Goal: Task Accomplishment & Management: Use online tool/utility

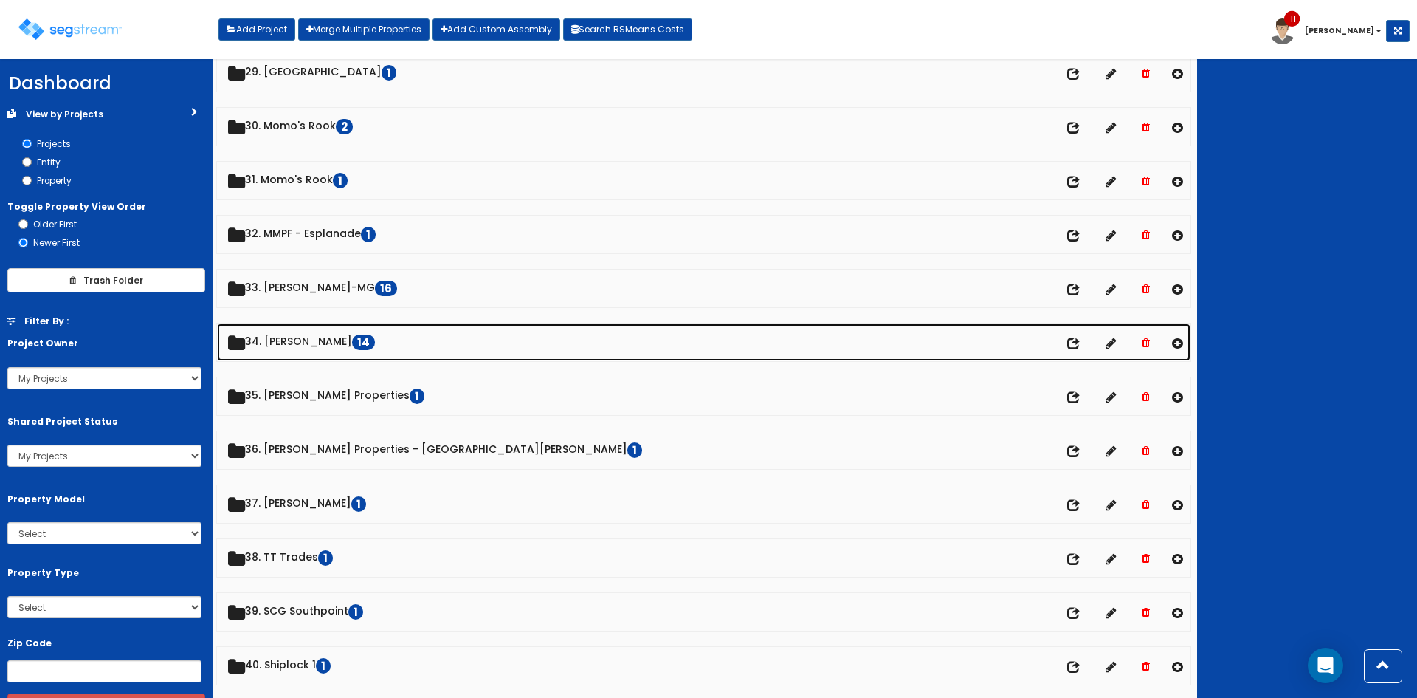
scroll to position [1573, 0]
click at [309, 337] on link "34. [PERSON_NAME] 14" at bounding box center [704, 342] width 974 height 38
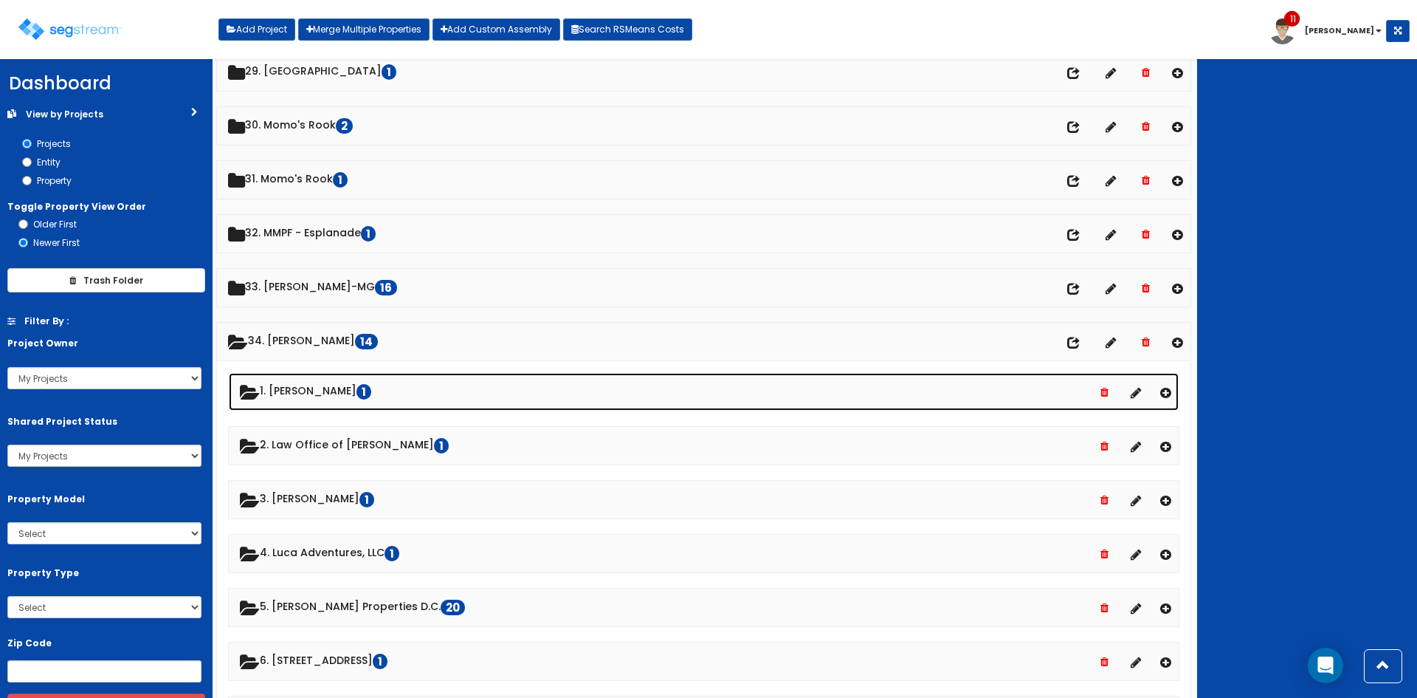
click at [330, 394] on link "1. Pavan Patel 1" at bounding box center [704, 392] width 950 height 38
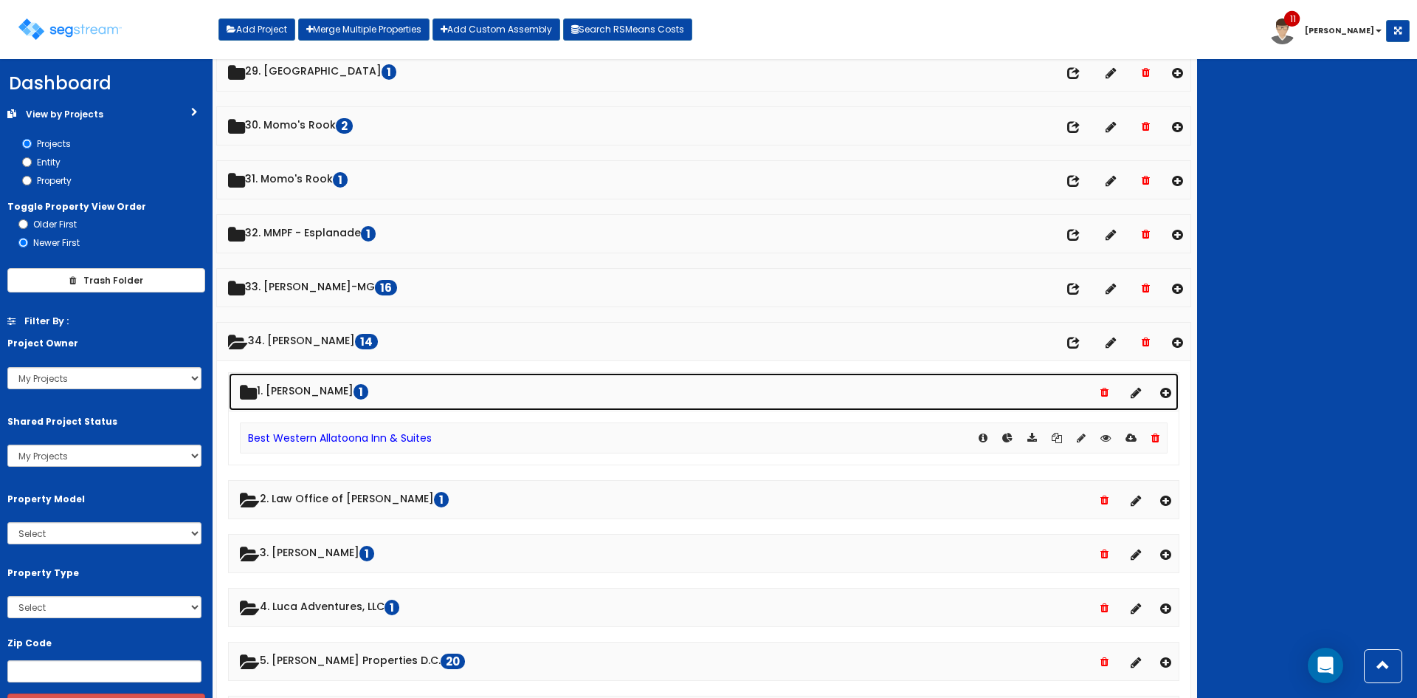
click at [330, 394] on link "1. Pavan Patel 1" at bounding box center [704, 392] width 950 height 38
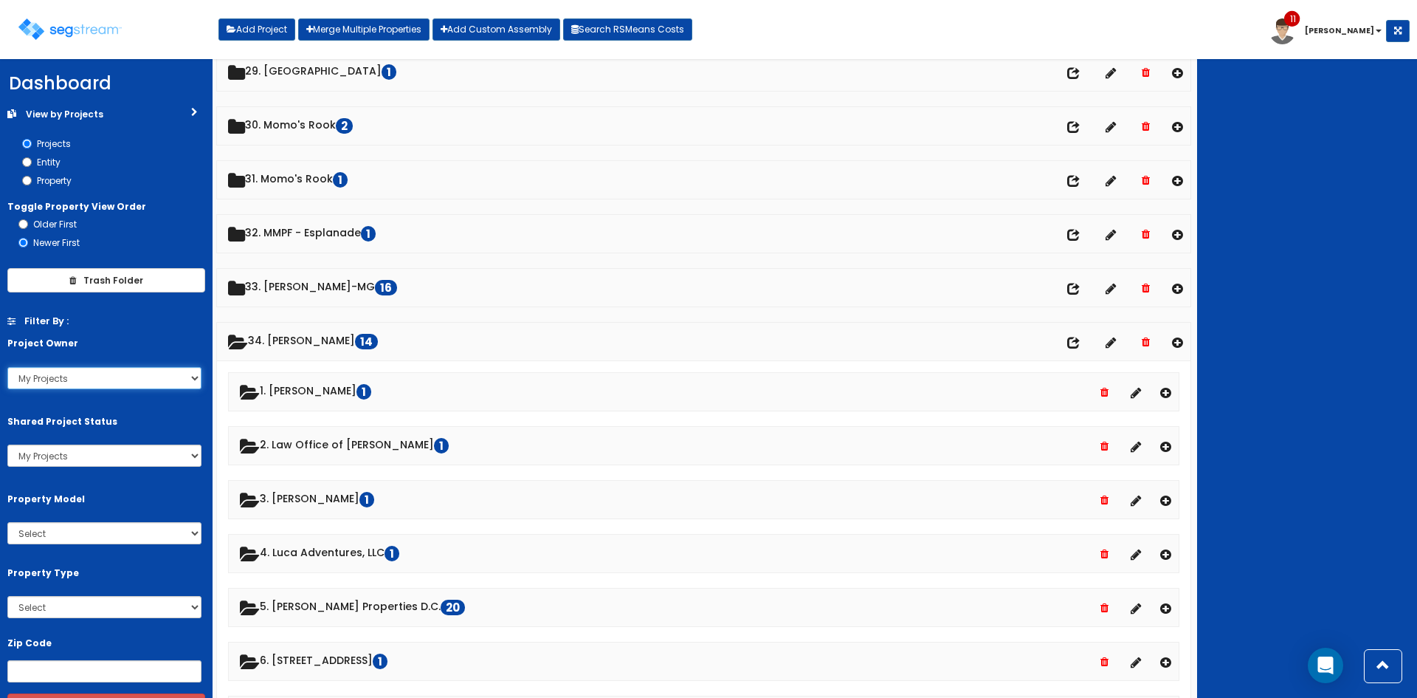
click at [162, 379] on select "My Projects All Projects kylej davidh johnd mattg mattb [GEOGRAPHIC_DATA] [PERS…" at bounding box center [104, 378] width 194 height 22
click at [7, 367] on select "My Projects All Projects kylej davidh johnd mattg mattb [GEOGRAPHIC_DATA] [PERS…" at bounding box center [104, 378] width 194 height 22
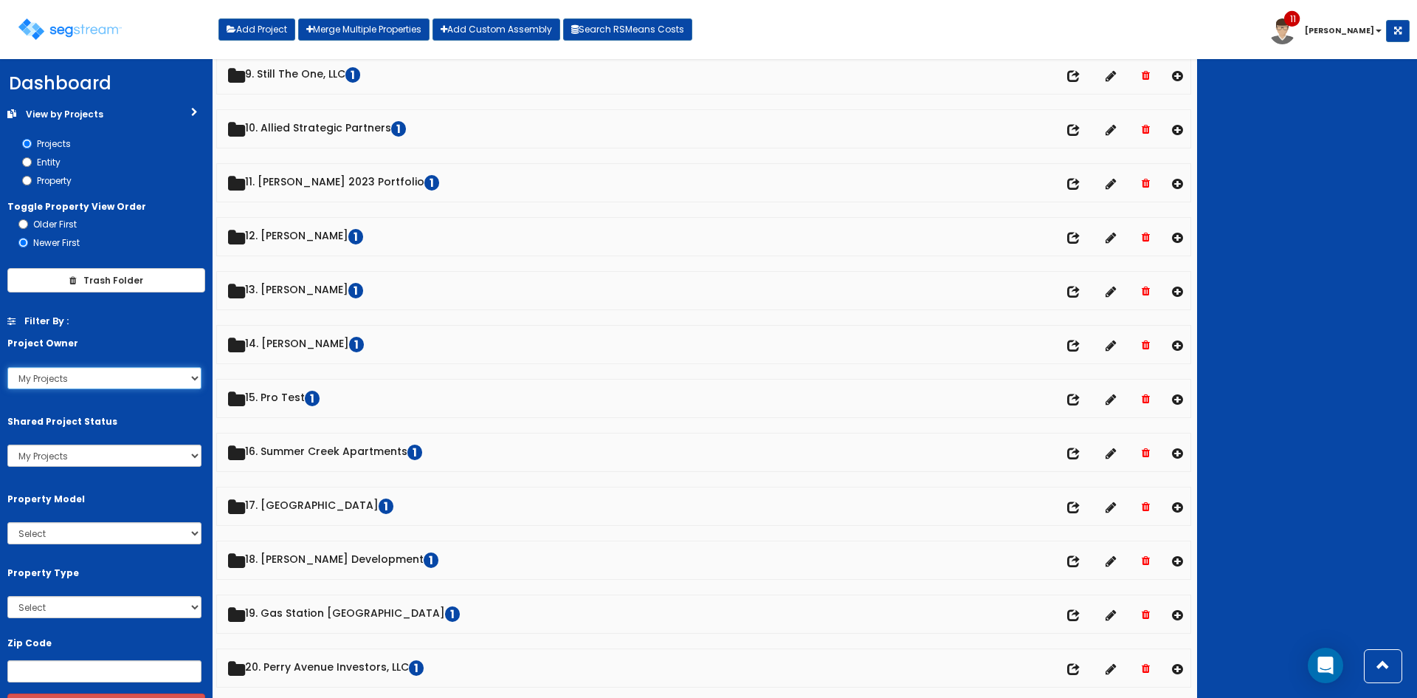
scroll to position [492, 0]
click at [123, 455] on select "All Projects My Projects Shared Projects" at bounding box center [104, 455] width 194 height 22
click at [7, 444] on select "All Projects My Projects Shared Projects" at bounding box center [104, 455] width 194 height 22
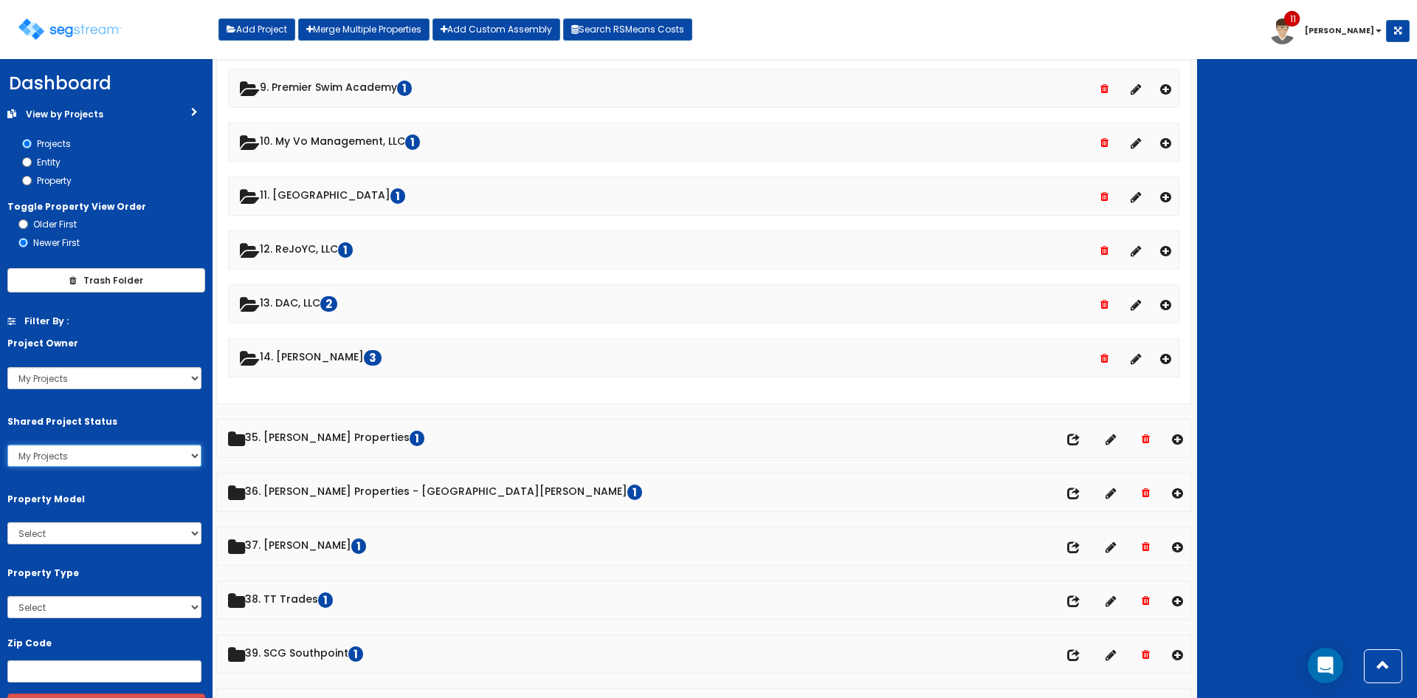
scroll to position [2308, 0]
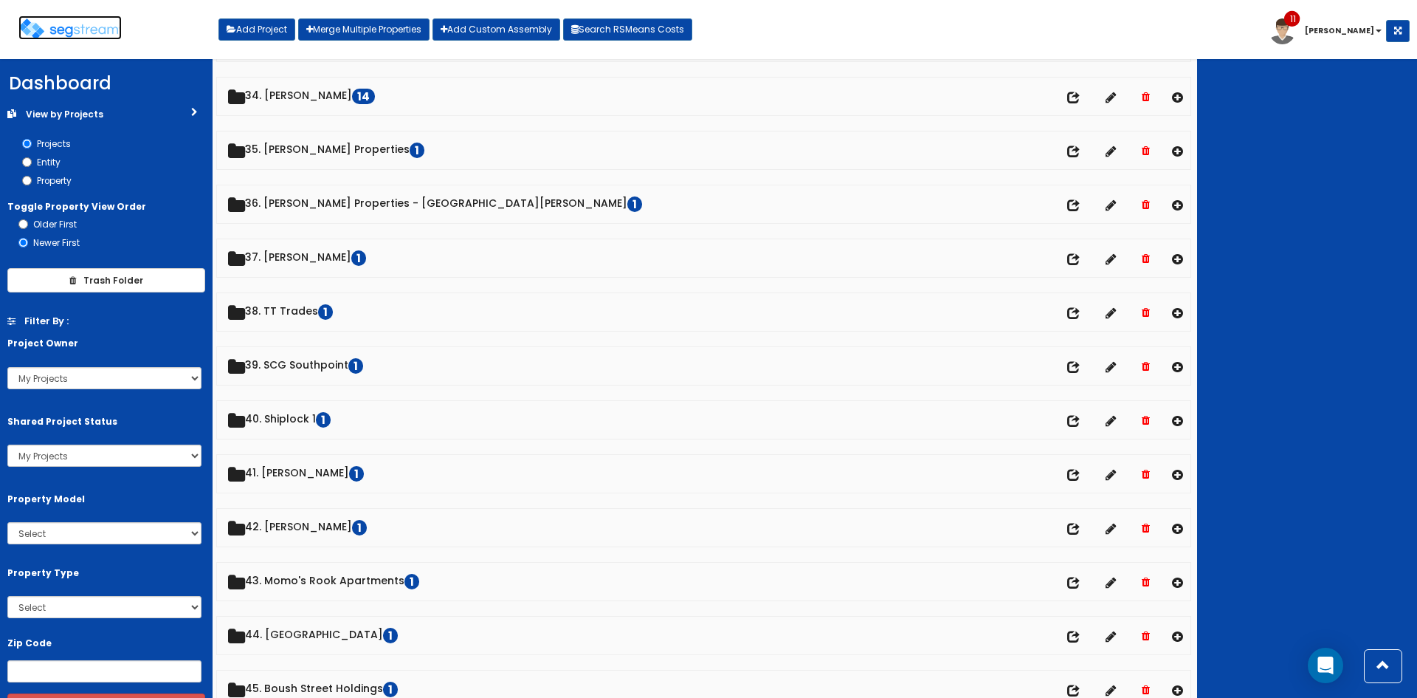
scroll to position [1817, 0]
click at [90, 33] on img at bounding box center [69, 28] width 103 height 21
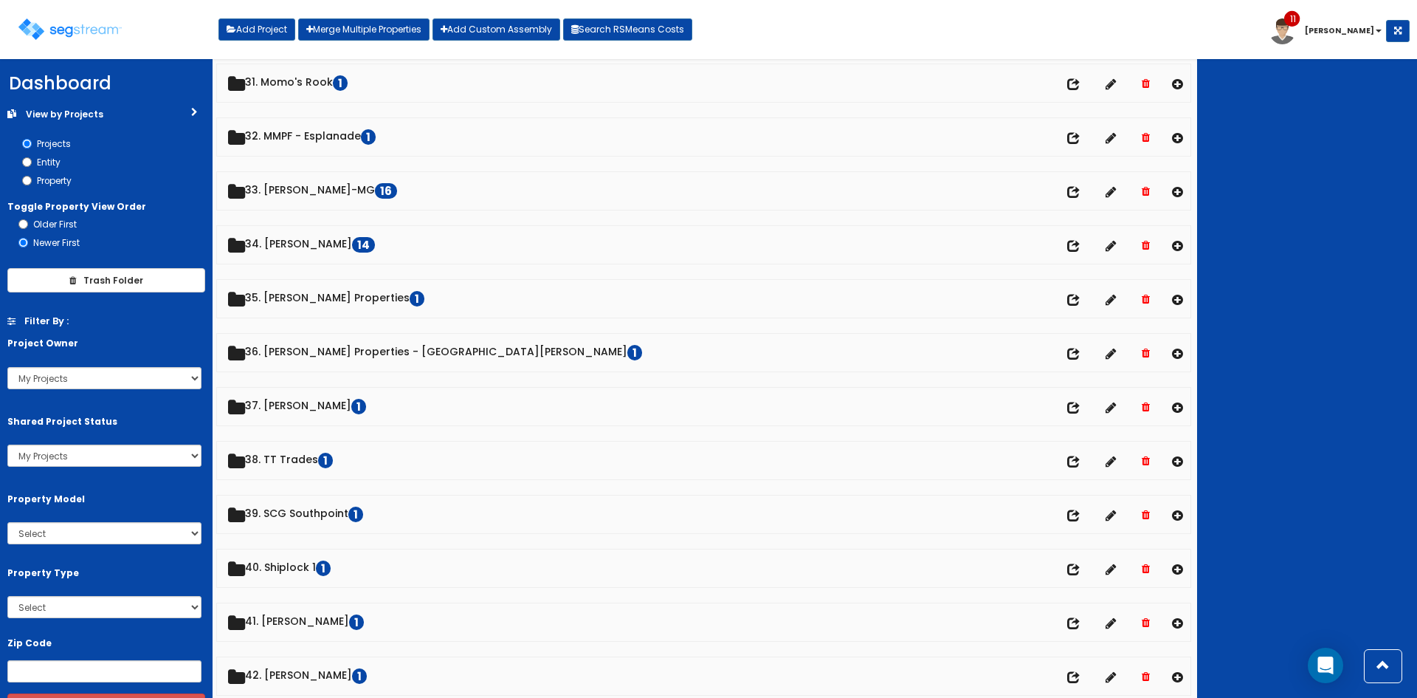
scroll to position [1671, 0]
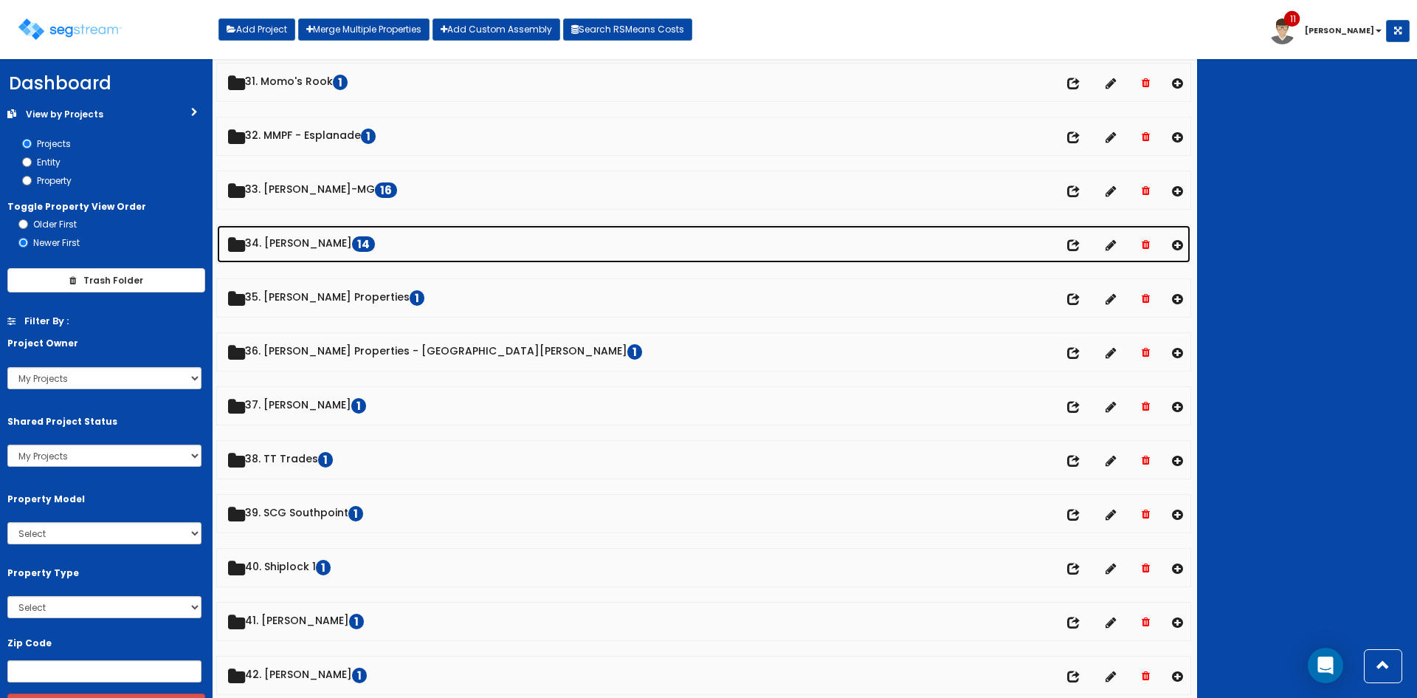
click at [306, 245] on link "34. [PERSON_NAME] 14" at bounding box center [704, 244] width 974 height 38
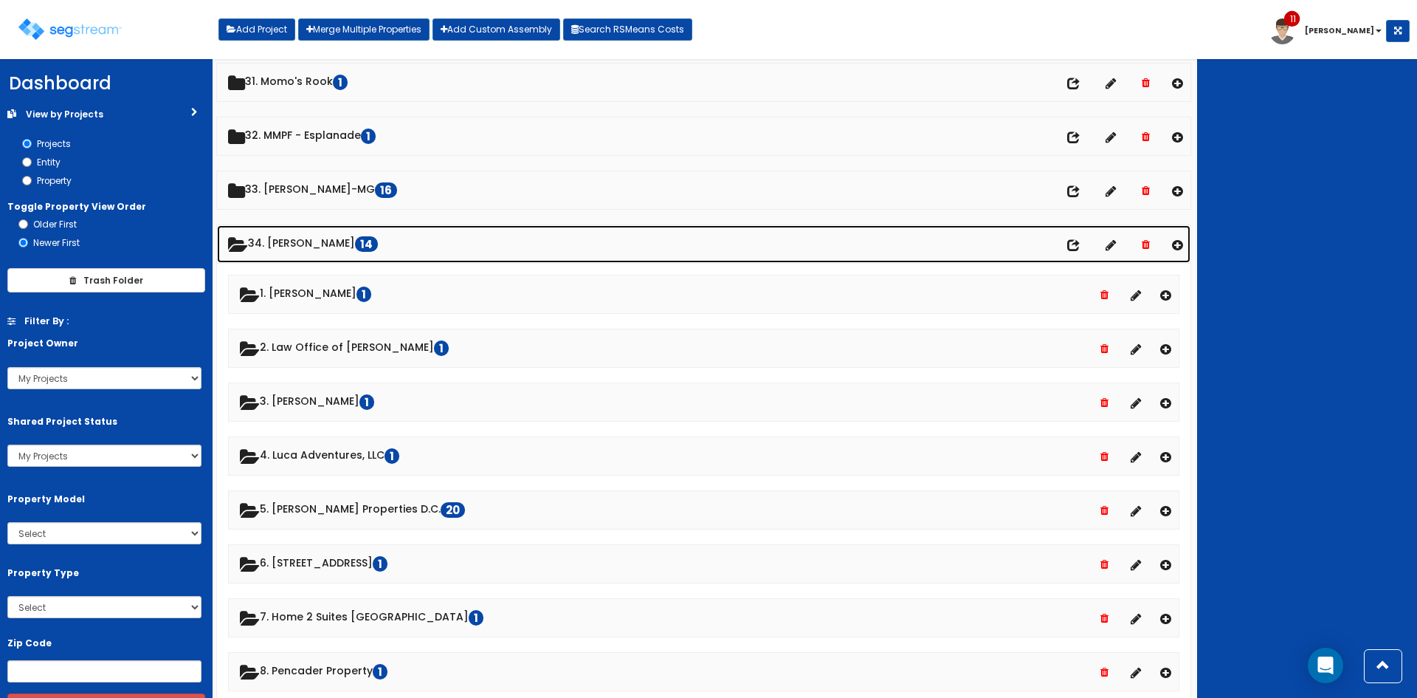
click at [308, 241] on link "34. [PERSON_NAME] 14" at bounding box center [704, 244] width 974 height 38
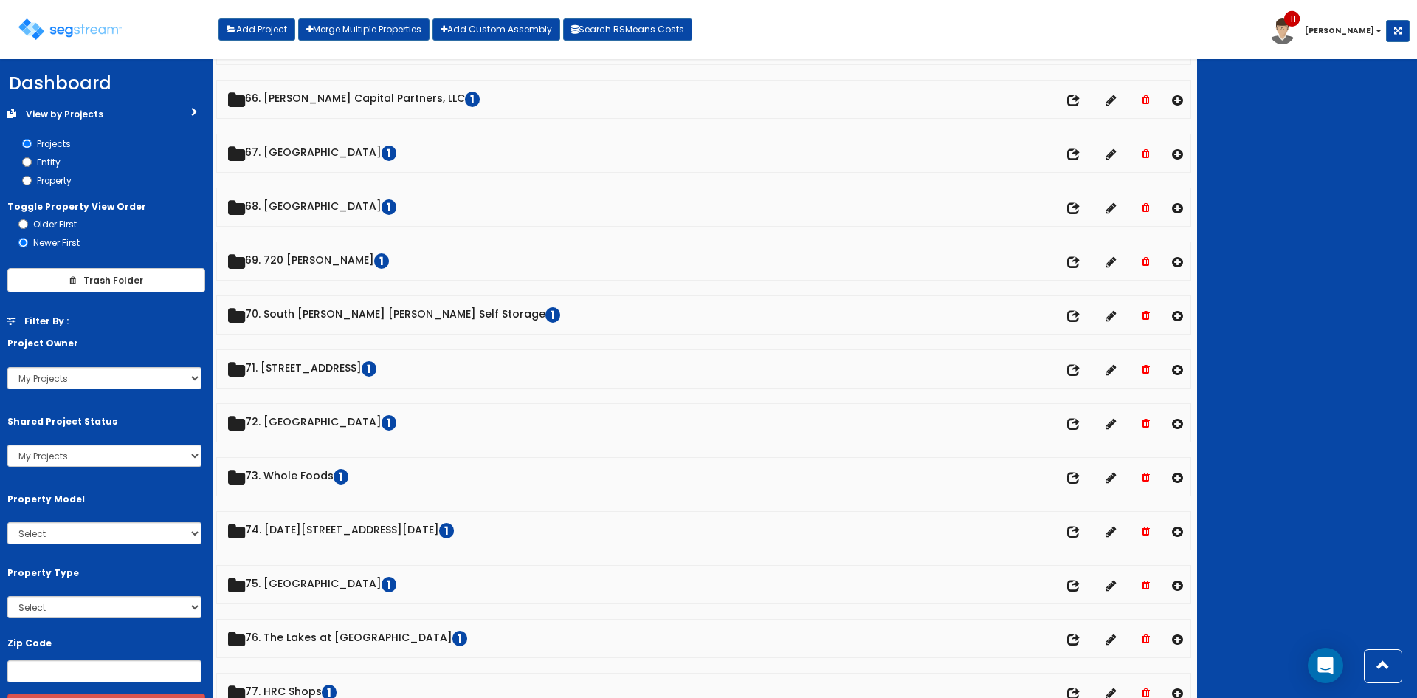
scroll to position [3541, 0]
click at [107, 387] on select "My Projects All Projects kylej davidh johnd mattg mattb [GEOGRAPHIC_DATA] [PERS…" at bounding box center [104, 378] width 194 height 22
select select "all"
click at [7, 367] on select "My Projects All Projects kylej davidh johnd mattg mattb [GEOGRAPHIC_DATA] [PERS…" at bounding box center [104, 378] width 194 height 22
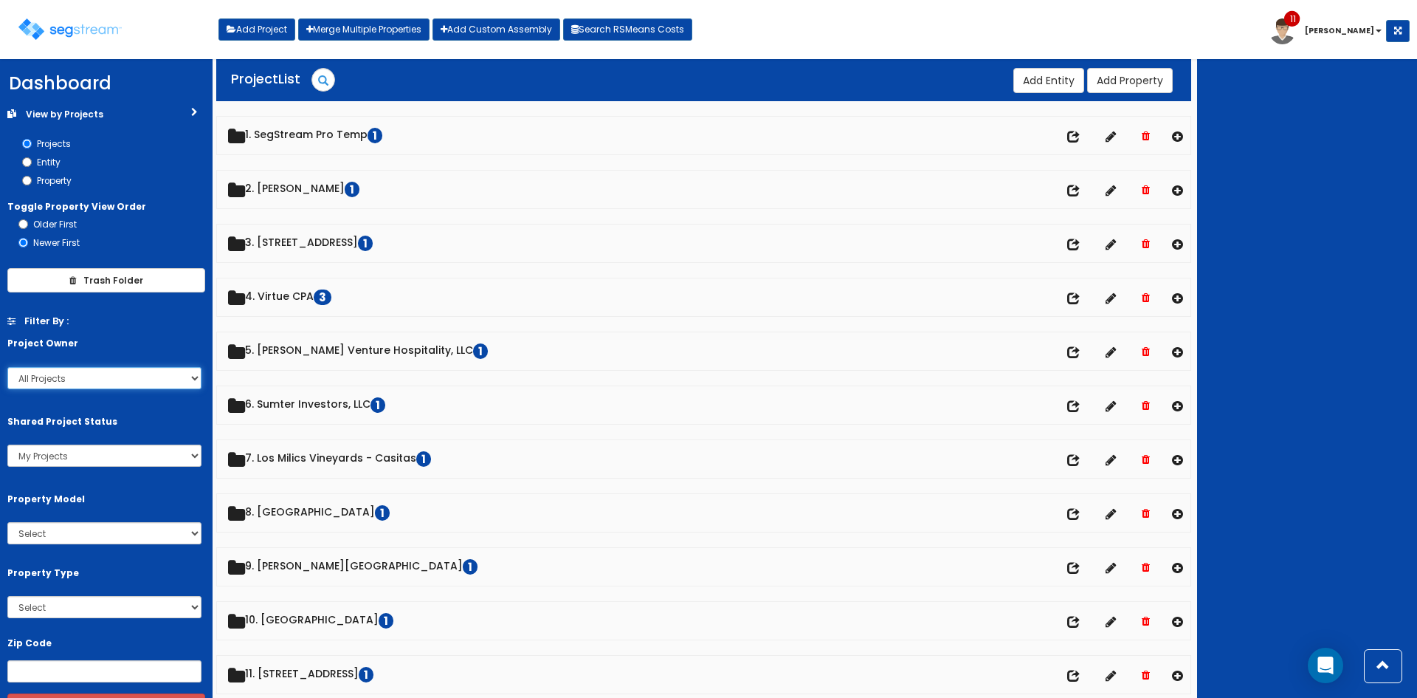
scroll to position [0, 0]
click at [142, 383] on select "My Projects All Projects kylej davidh johnd mattg mattb [GEOGRAPHIC_DATA] [PERS…" at bounding box center [104, 378] width 194 height 22
select select
click at [7, 367] on select "My Projects All Projects kylej davidh johnd mattg mattb [GEOGRAPHIC_DATA] [PERS…" at bounding box center [104, 378] width 194 height 22
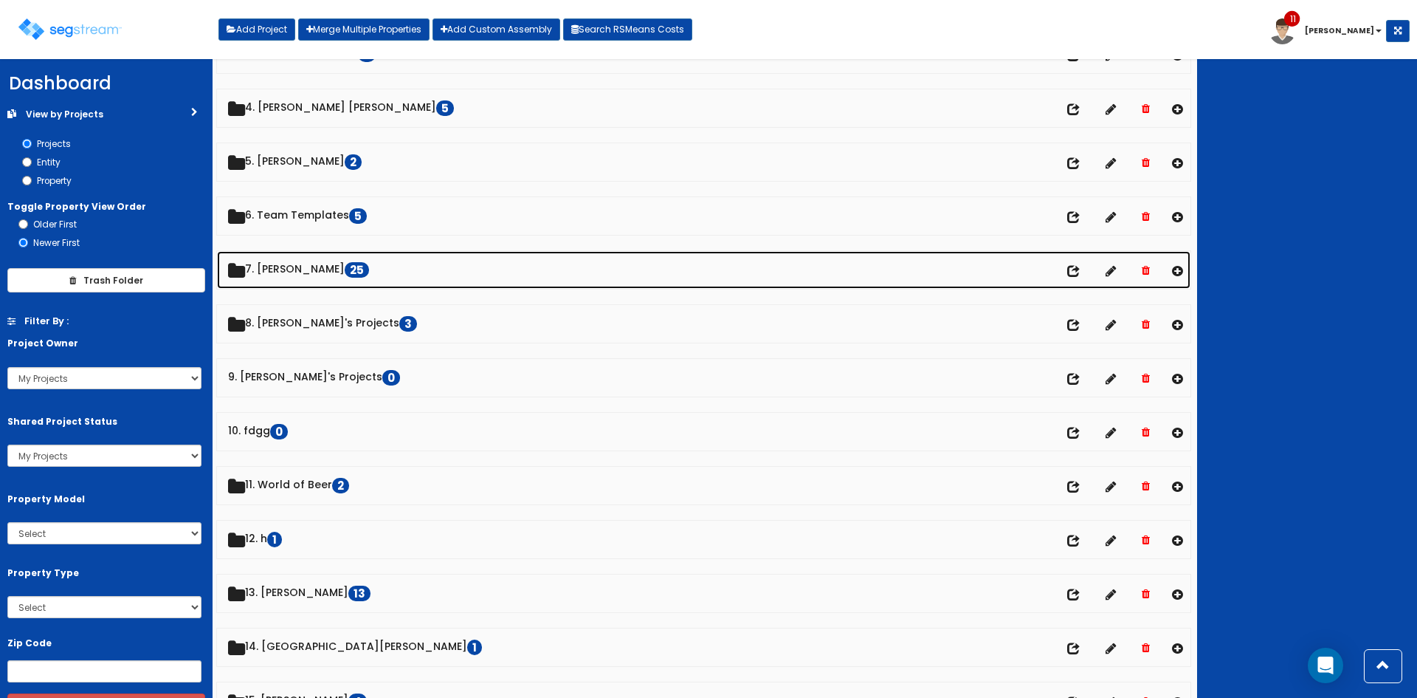
click at [267, 270] on link "7. [PERSON_NAME] 25" at bounding box center [704, 270] width 974 height 38
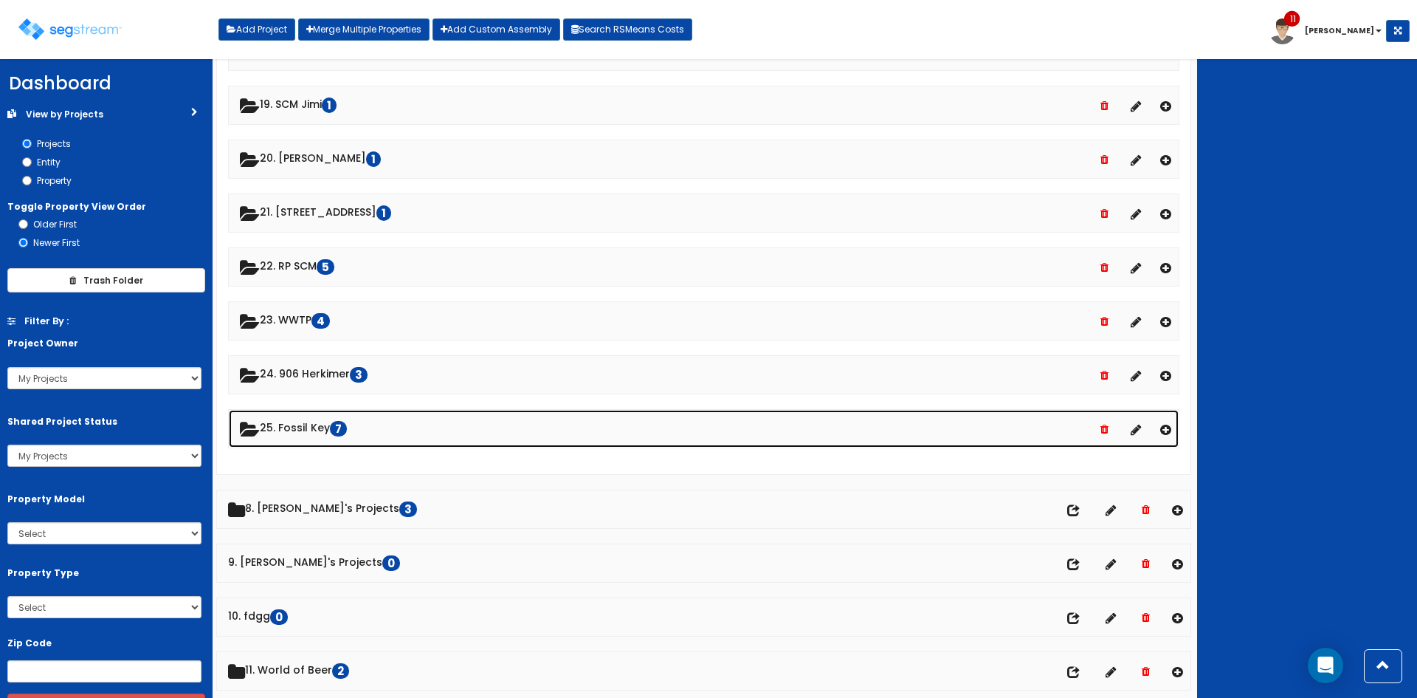
click at [320, 428] on link "25. Fossil Key 7" at bounding box center [704, 429] width 950 height 38
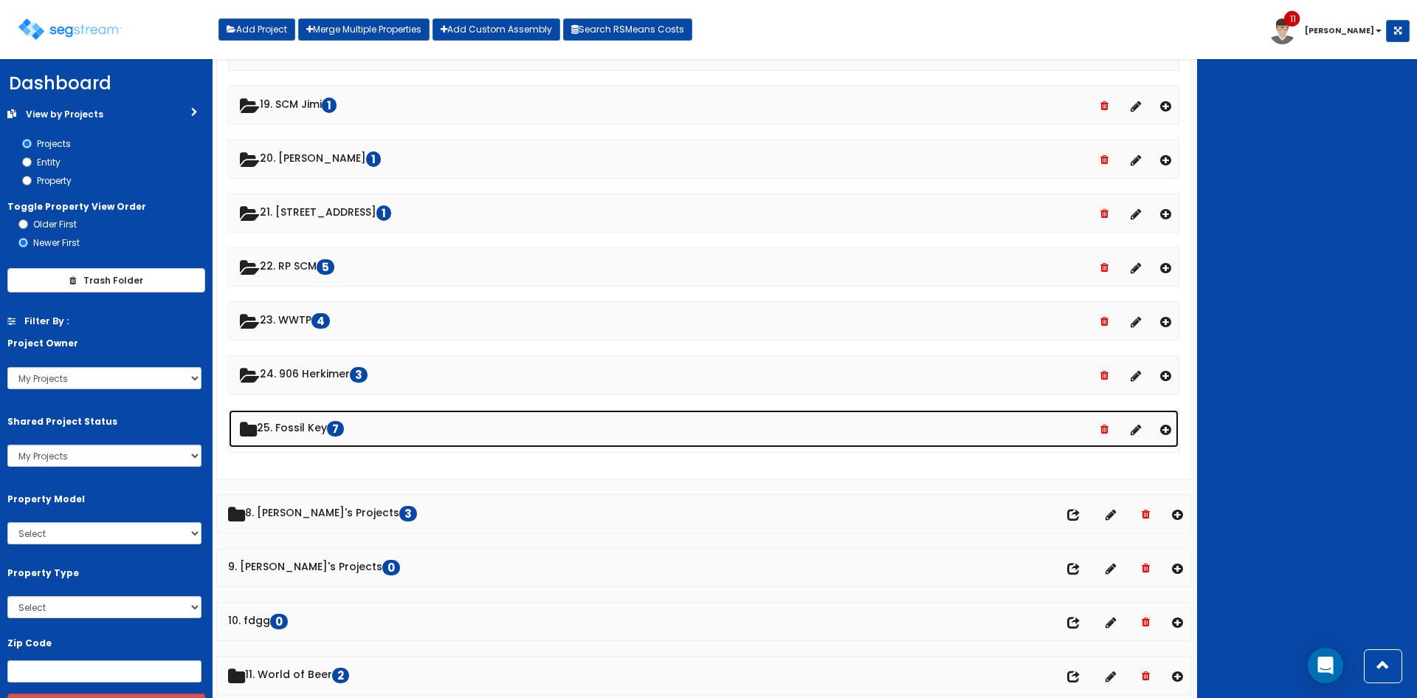
scroll to position [1376, 0]
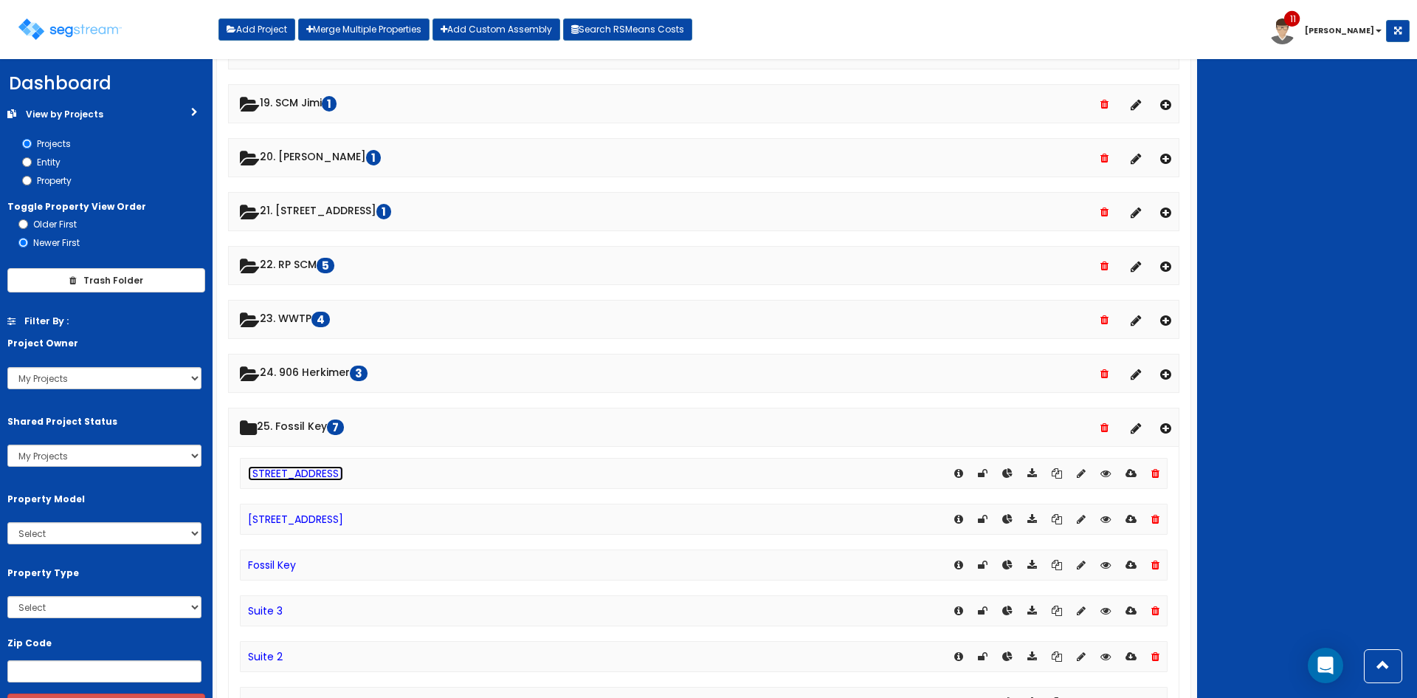
click at [343, 467] on link "[STREET_ADDRESS]" at bounding box center [295, 473] width 95 height 15
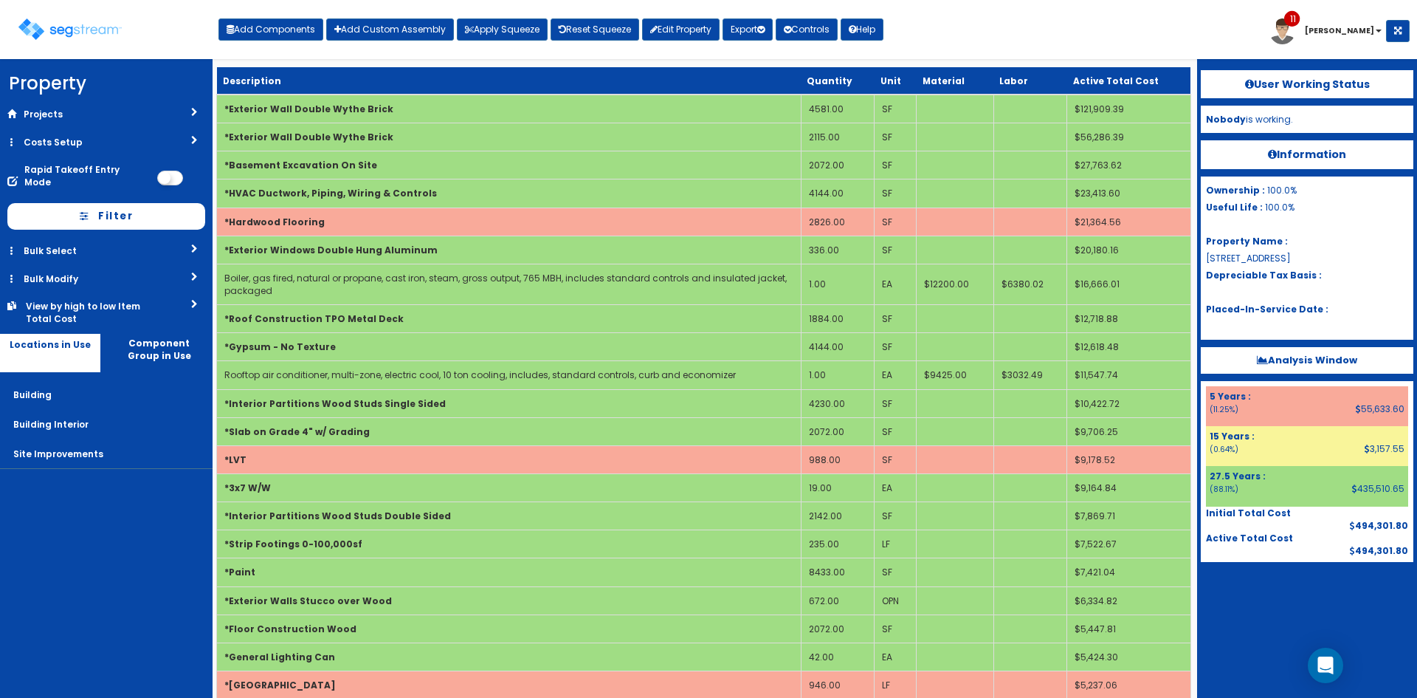
click at [1022, 38] on div "Toggle navigation Add Components Add Custom Assembly Apply Squeeze Reset Squeez…" at bounding box center [708, 35] width 1403 height 48
click at [1052, 42] on div "Toggle navigation Add Components Add Custom Assembly Apply Squeeze Reset Squeez…" at bounding box center [708, 35] width 1403 height 48
click at [1104, 37] on div "Toggle navigation Add Components Add Custom Assembly Apply Squeeze Reset Squeez…" at bounding box center [708, 35] width 1403 height 48
click at [1070, 37] on div "Toggle navigation Add Components Add Custom Assembly Apply Squeeze Reset Squeez…" at bounding box center [708, 35] width 1403 height 48
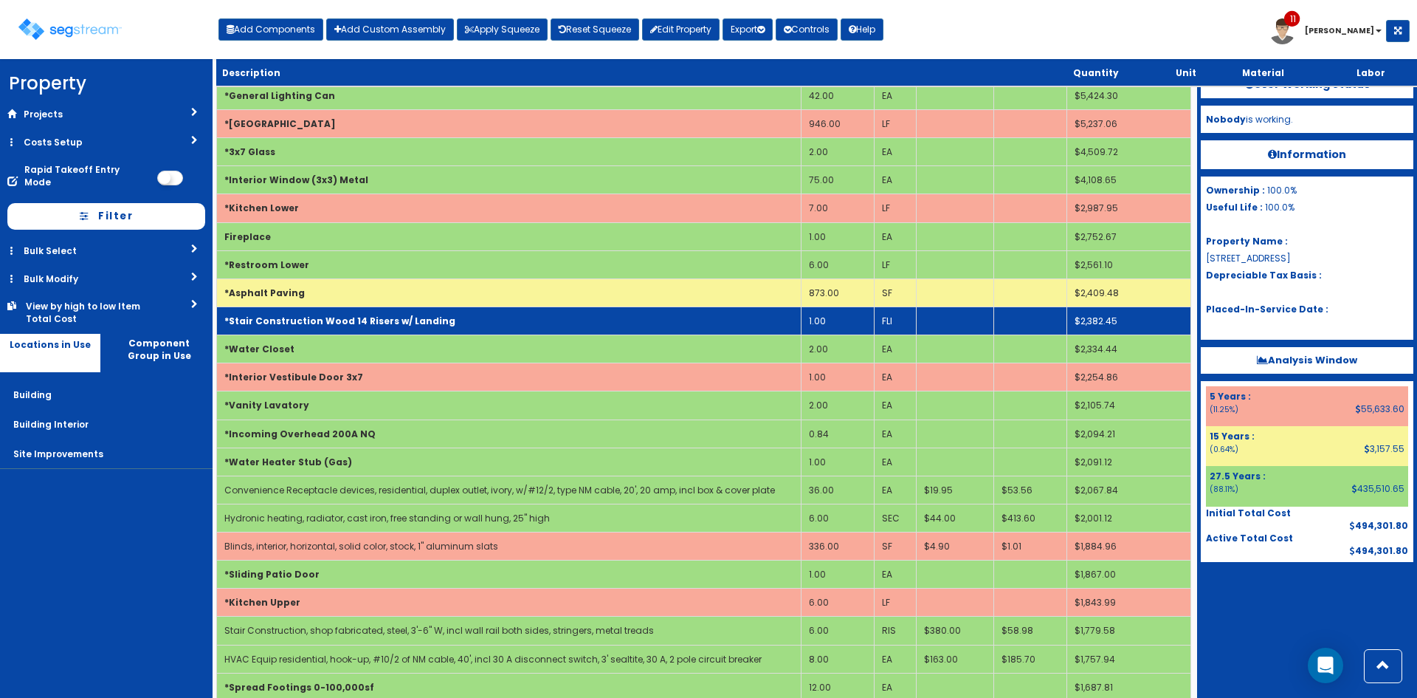
click at [836, 322] on td "1.00" at bounding box center [837, 320] width 73 height 28
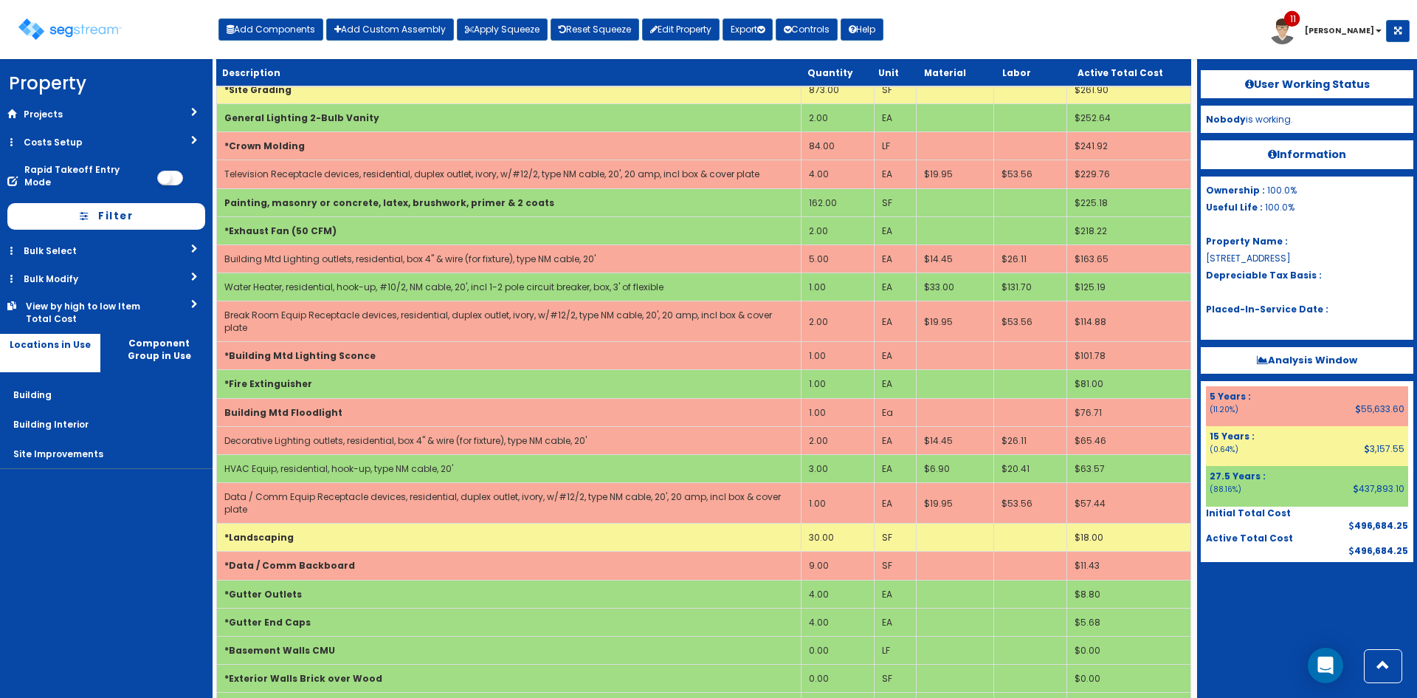
scroll to position [280, 0]
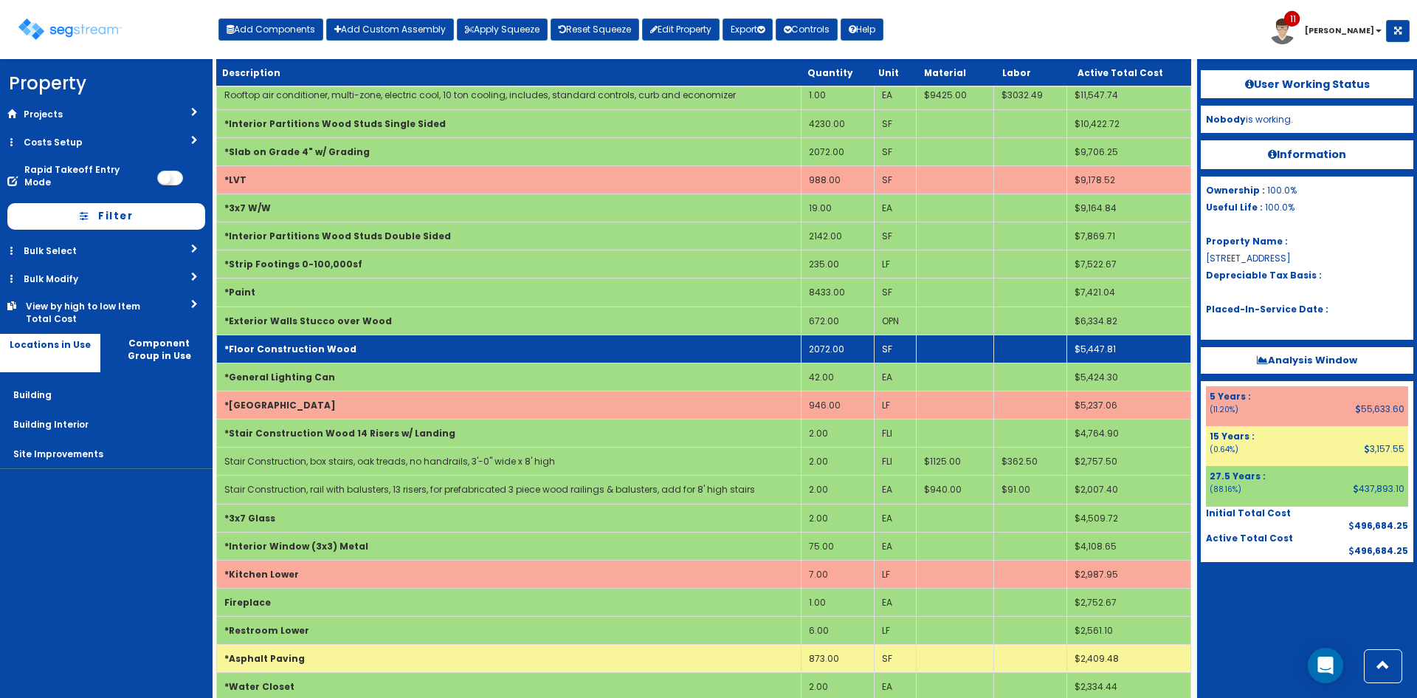
click at [699, 347] on td "*Floor Construction Wood" at bounding box center [509, 348] width 585 height 28
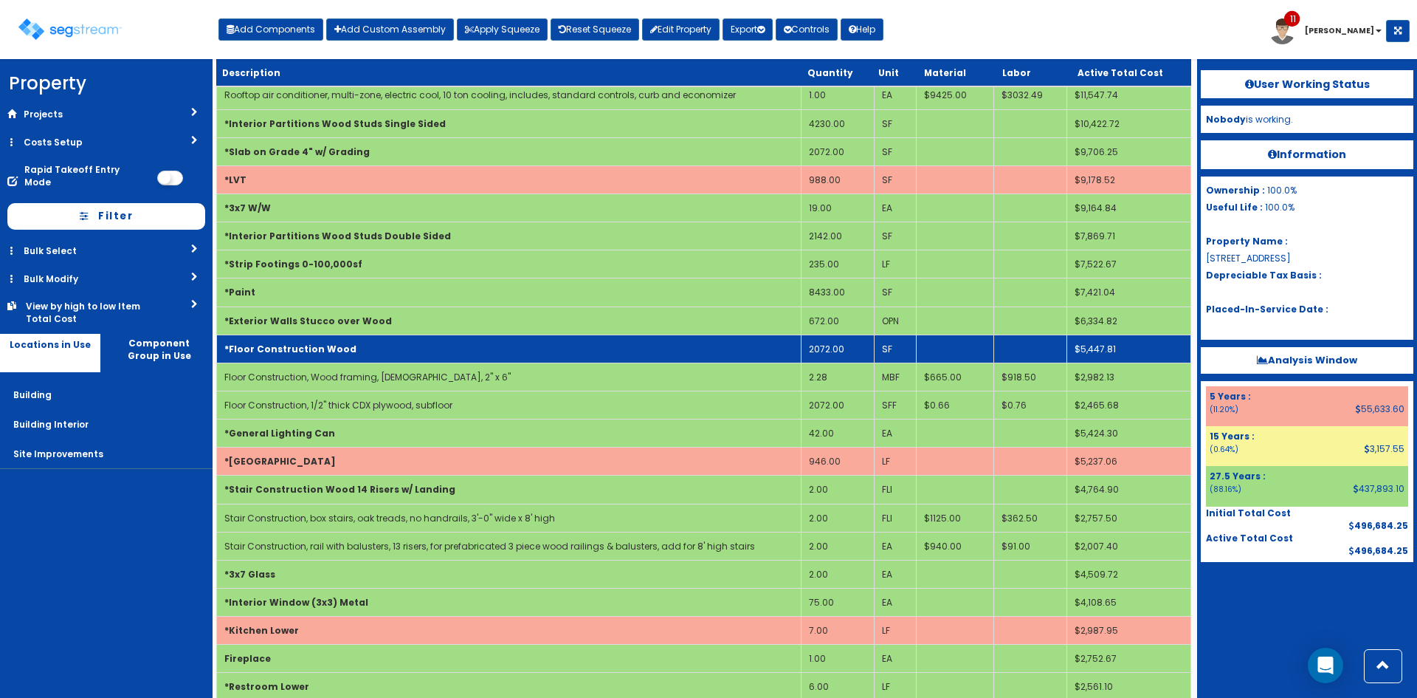
click at [842, 351] on td "2072.00" at bounding box center [837, 348] width 73 height 28
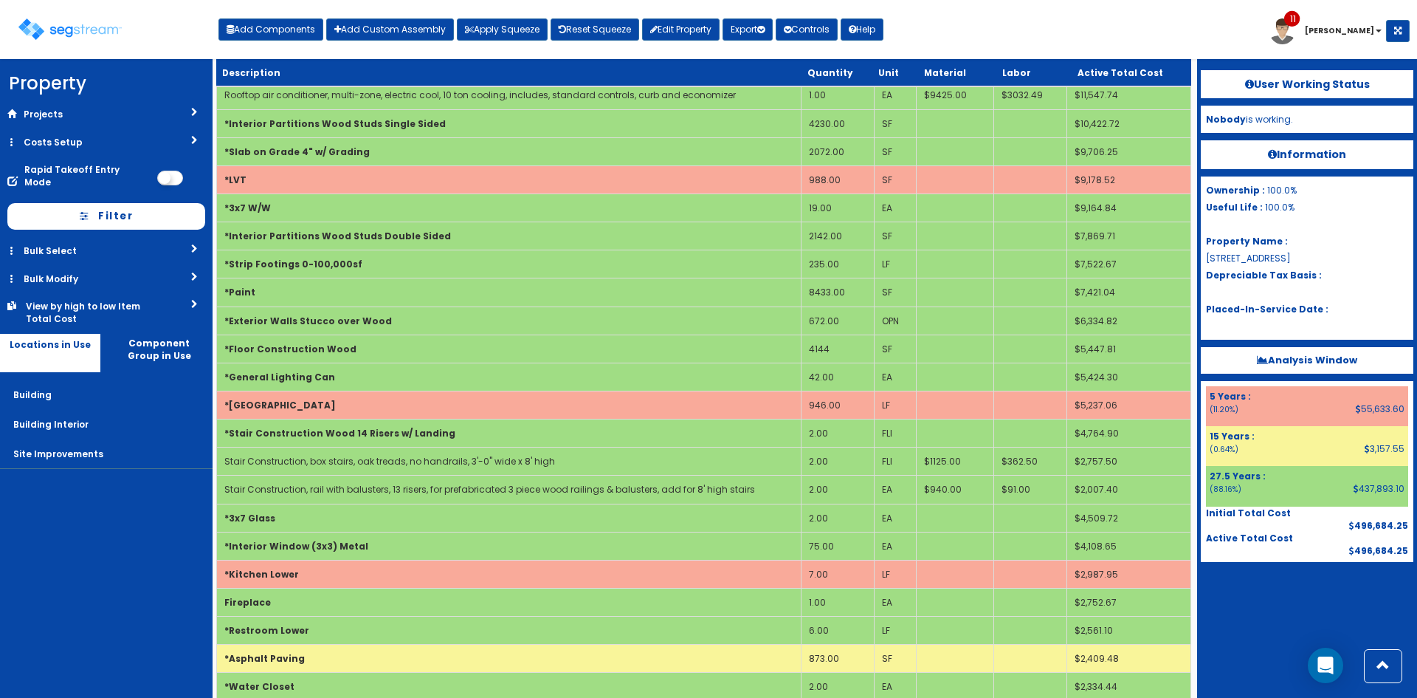
click at [159, 573] on nav "Property DB Projects Recent Properties SegStream Pro Takeoff Sheet SegStream Pr…" at bounding box center [106, 378] width 213 height 639
click at [1249, 613] on div at bounding box center [1307, 599] width 213 height 74
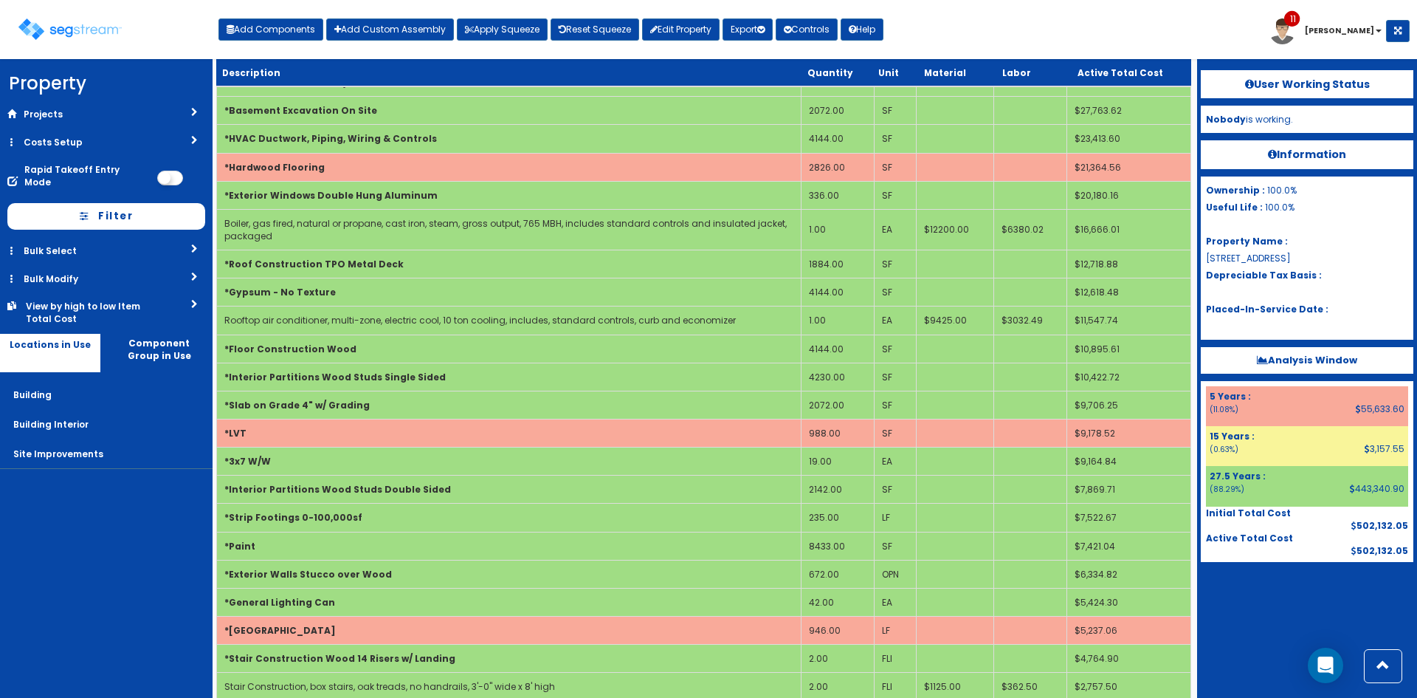
click at [165, 557] on nav "Property DB Projects Recent Properties SegStream Pro Takeoff Sheet SegStream Pr…" at bounding box center [106, 378] width 213 height 639
click at [1290, 610] on div at bounding box center [1307, 599] width 213 height 74
click at [1233, 636] on div "User Working Status Nobody is working. Information Ownership : 100.0% Useful Li…" at bounding box center [1307, 378] width 220 height 639
click at [1276, 596] on div at bounding box center [1307, 599] width 213 height 74
click at [1133, 37] on div "Toggle navigation Add Components Add Custom Assembly Apply Squeeze Reset Squeez…" at bounding box center [708, 35] width 1403 height 48
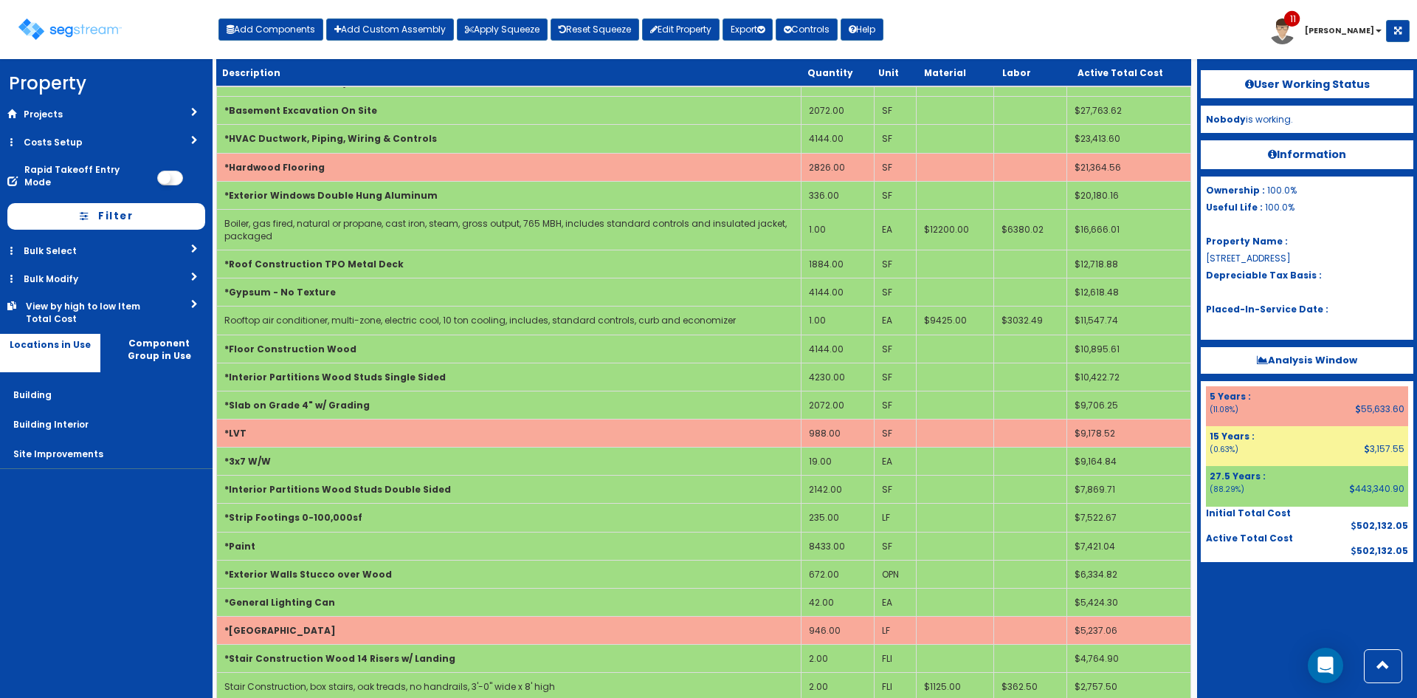
click at [1031, 31] on div "Toggle navigation Add Components Add Custom Assembly Apply Squeeze Reset Squeez…" at bounding box center [708, 35] width 1403 height 48
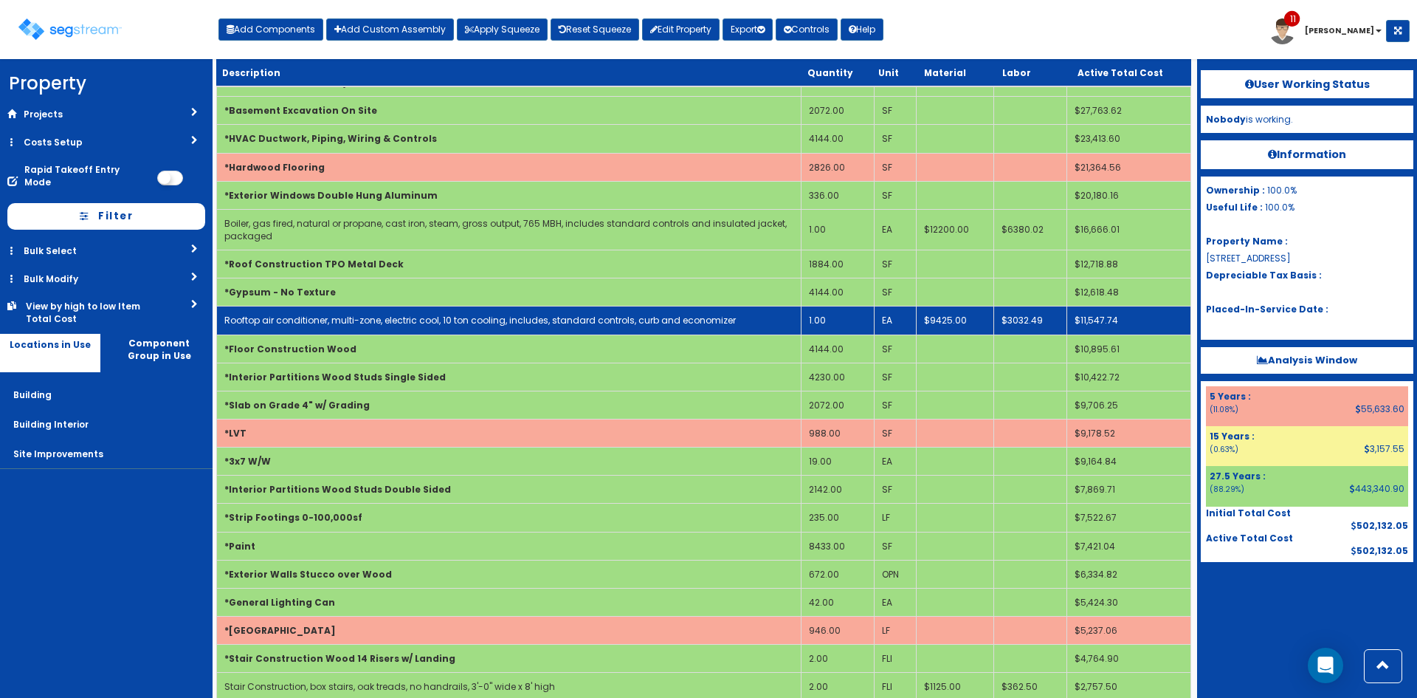
click at [444, 325] on link "Rooftop air conditioner, multi-zone, electric cool, 10 ton cooling, includes, s…" at bounding box center [480, 320] width 512 height 13
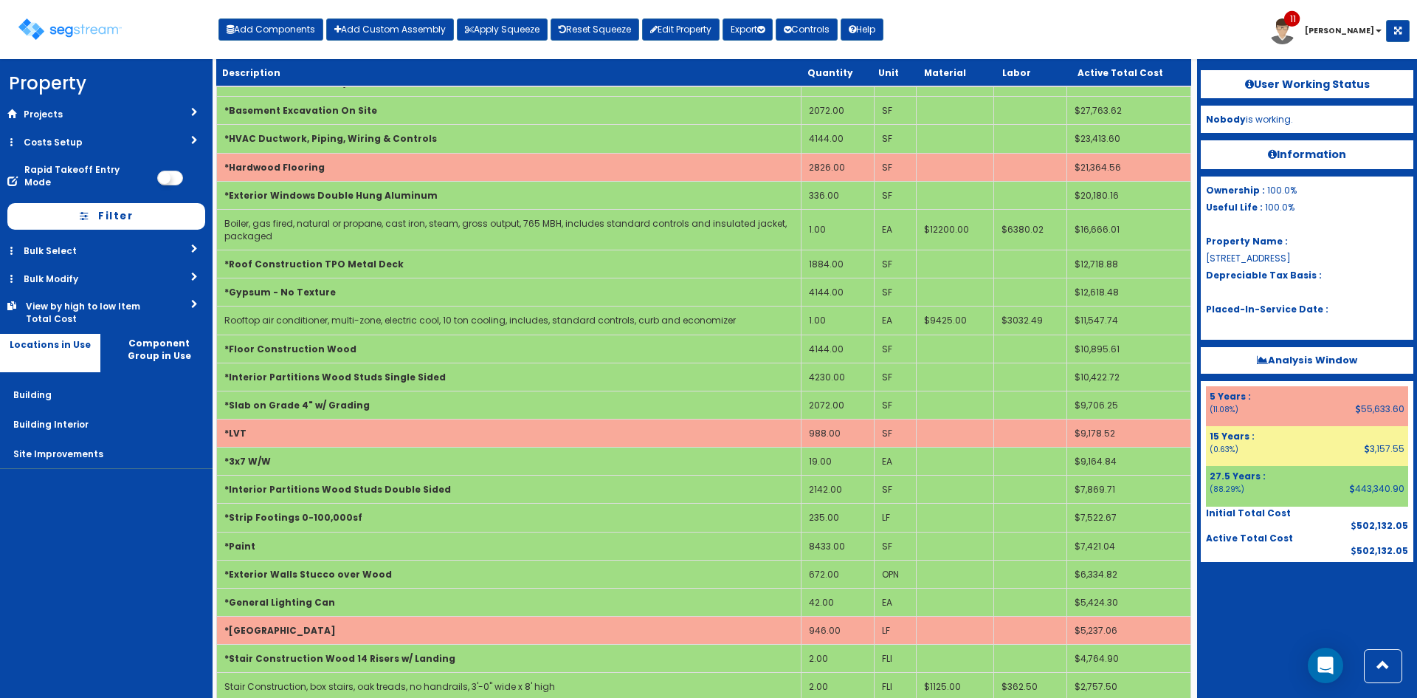
click at [1086, 32] on div "Toggle navigation Add Components Add Custom Assembly Apply Squeeze Reset Squeez…" at bounding box center [708, 35] width 1403 height 48
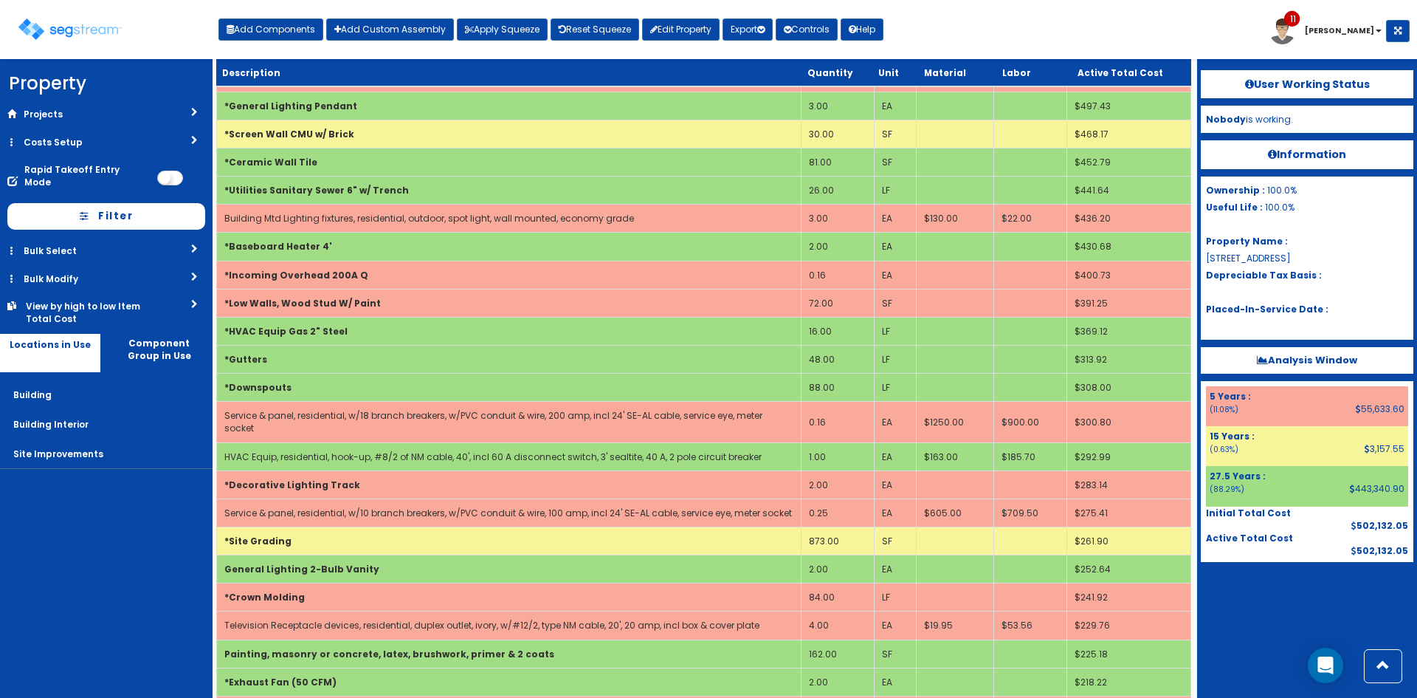
scroll to position [0, 0]
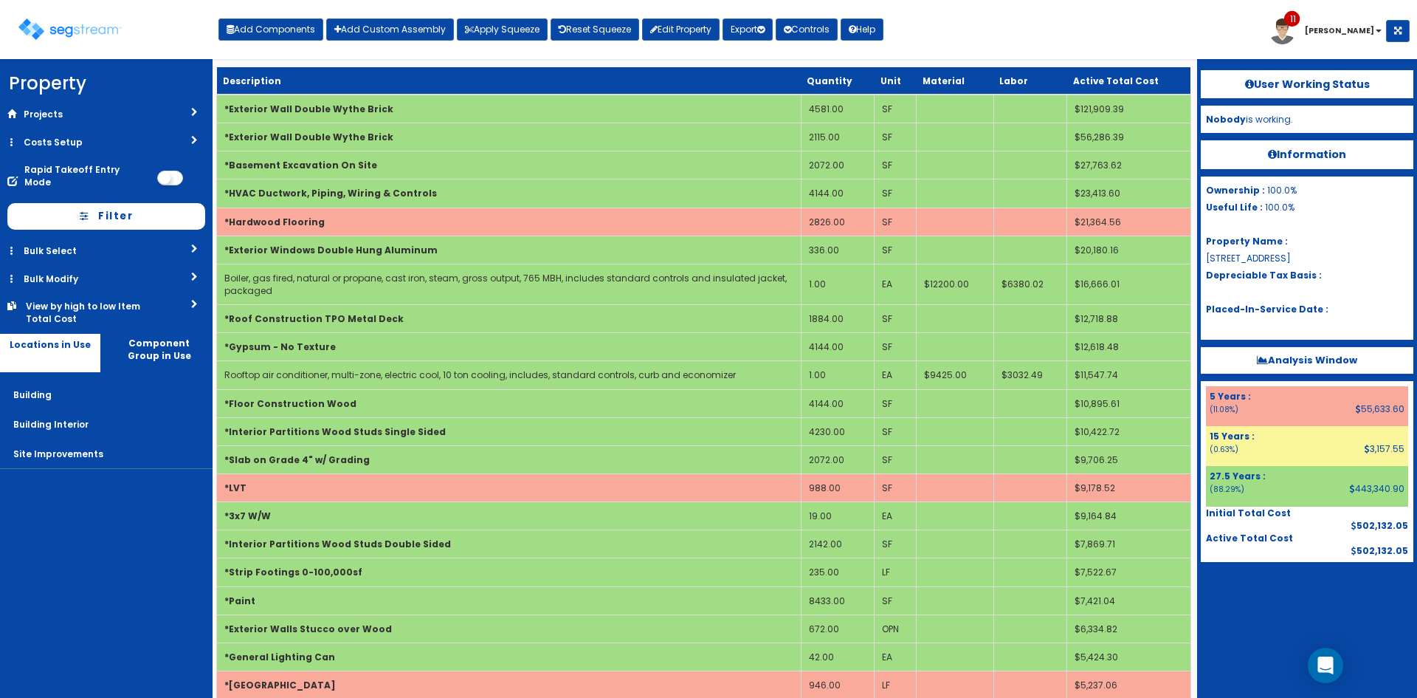
click at [925, 38] on div "Toggle navigation Add Components Add Custom Assembly Apply Squeeze Reset Squeez…" at bounding box center [708, 35] width 1403 height 48
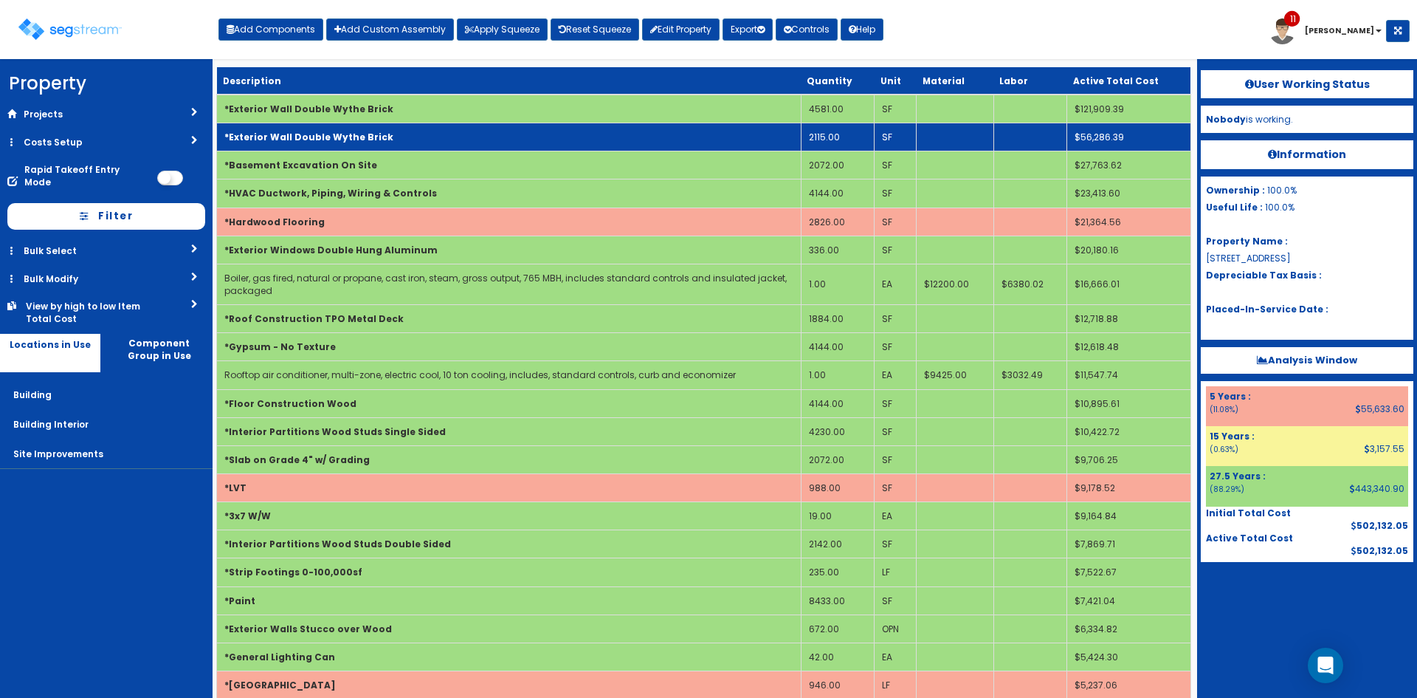
click at [552, 141] on td "*Exterior Wall Double Wythe Brick" at bounding box center [509, 137] width 585 height 28
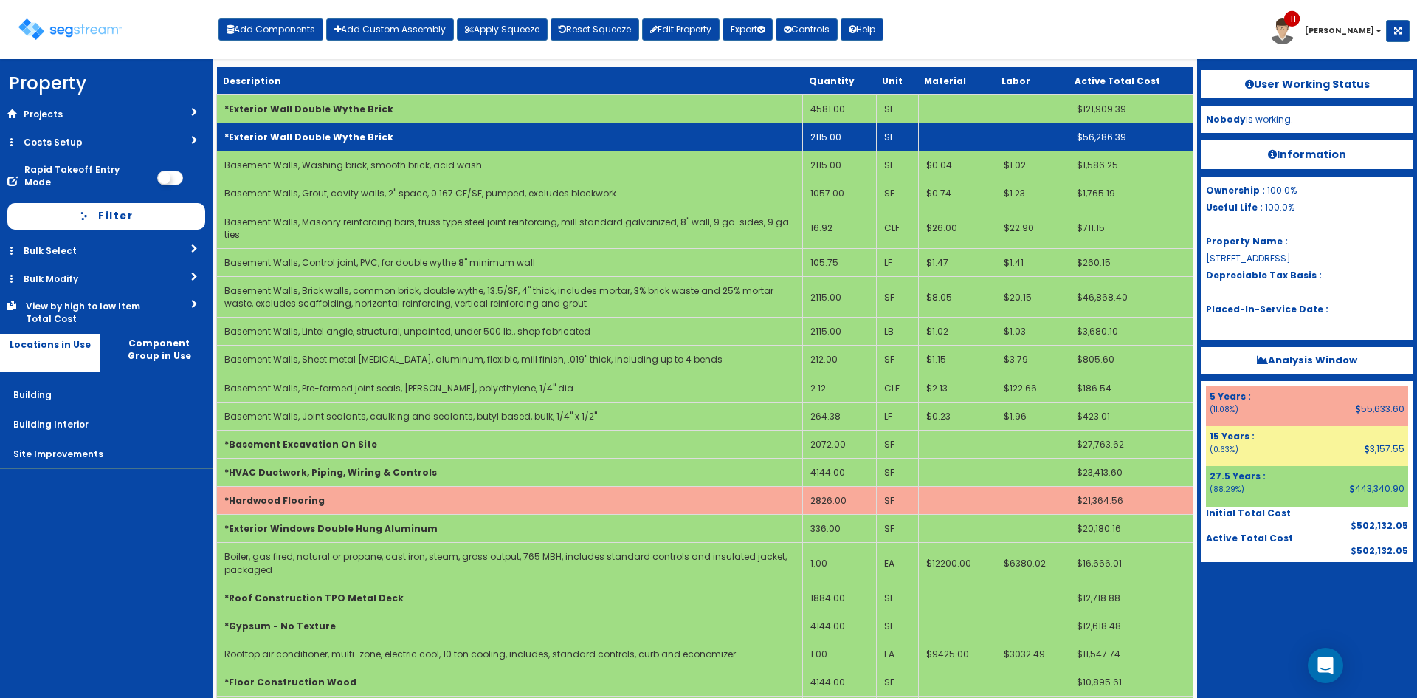
click at [552, 141] on td "*Exterior Wall Double Wythe Brick" at bounding box center [510, 137] width 586 height 28
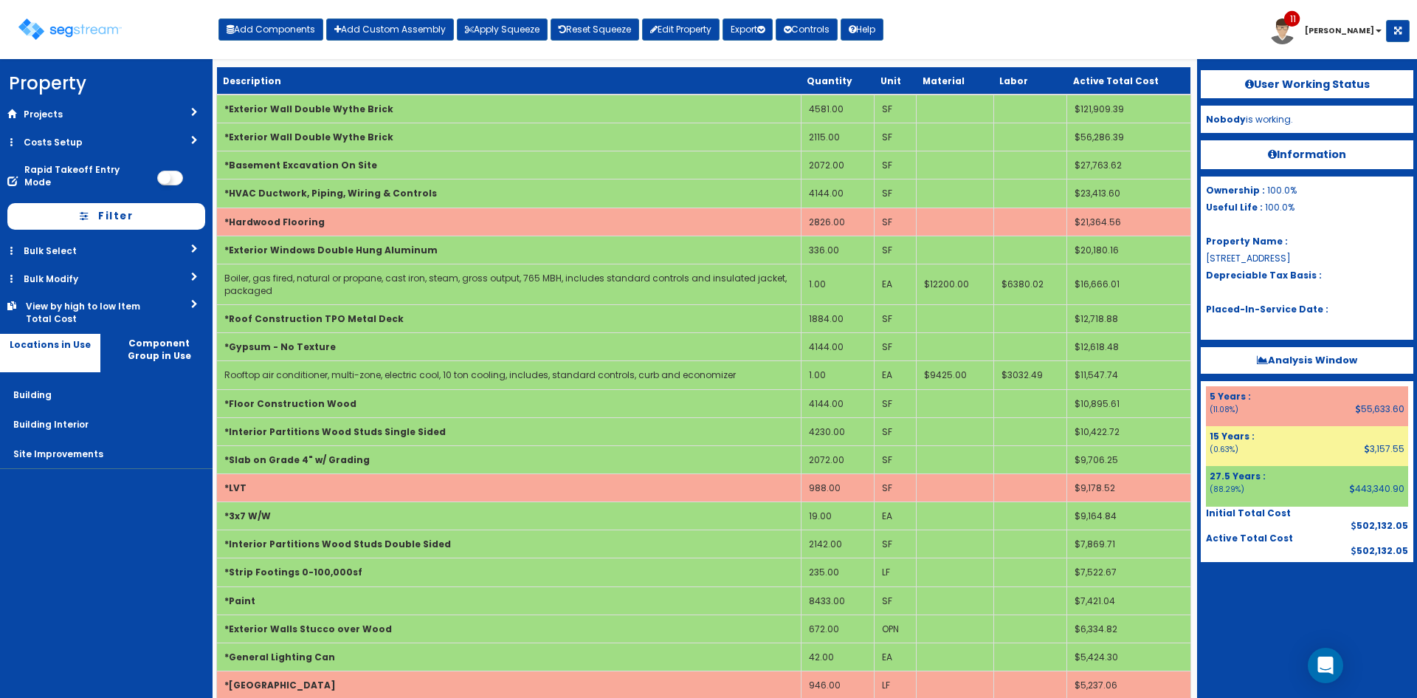
click at [1257, 595] on div at bounding box center [1307, 599] width 213 height 74
click at [1256, 591] on div at bounding box center [1307, 599] width 213 height 74
click at [1253, 631] on div at bounding box center [1307, 599] width 213 height 74
click at [958, 42] on div "Toggle navigation Add Components Add Custom Assembly Apply Squeeze Reset Squeez…" at bounding box center [708, 35] width 1403 height 48
